Goal: Task Accomplishment & Management: Complete application form

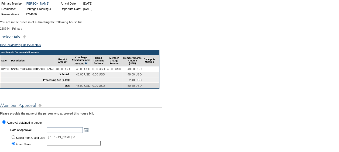
scroll to position [81, 0]
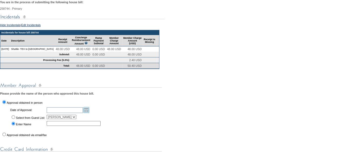
click at [89, 113] on link "Open the calendar popup." at bounding box center [86, 110] width 6 height 6
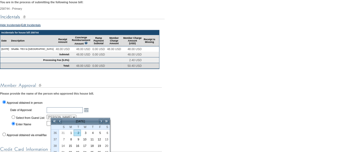
click at [78, 131] on link "2" at bounding box center [77, 133] width 7 height 6
type input "[DATE]"
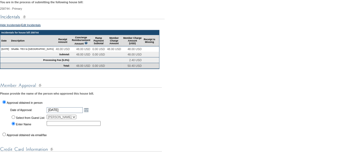
click at [35, 119] on label "Select from Guest List:" at bounding box center [30, 117] width 29 height 3
click at [15, 119] on input "Select from Guest List:" at bounding box center [14, 117] width 4 height 4
radio input "true"
click at [115, 119] on div "You are in the process of submitting the following house bill: 258744 - Primary…" at bounding box center [169, 155] width 339 height 316
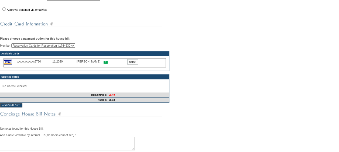
scroll to position [189, 0]
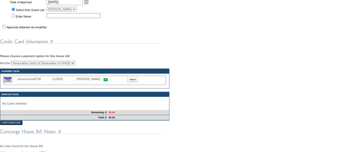
click at [136, 82] on input "Select" at bounding box center [132, 79] width 11 height 5
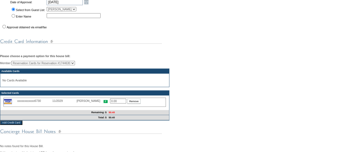
click at [116, 104] on input "0.00" at bounding box center [118, 101] width 16 height 5
type input "50.40"
click at [221, 120] on div "Member: Reservation Cards for Reservation #1744630 [PERSON_NAME] (Primary) [PER…" at bounding box center [169, 91] width 339 height 60
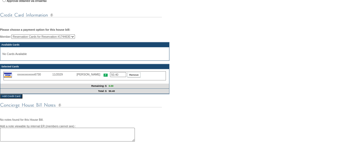
scroll to position [270, 0]
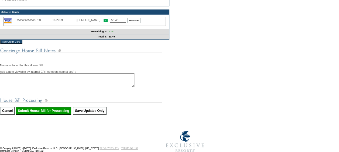
click at [53, 115] on input "Submit House Bill for Processing" at bounding box center [44, 111] width 56 height 8
type input "Processing..."
